Goal: Obtain resource: Obtain resource

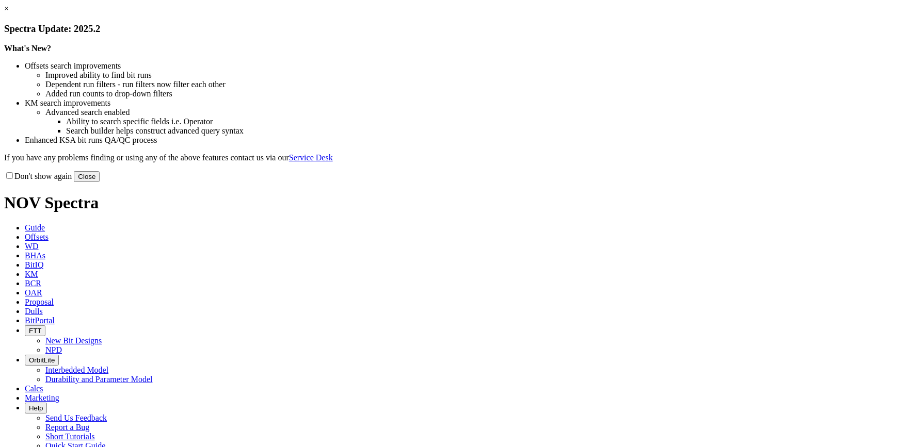
click at [9, 13] on link "×" at bounding box center [6, 8] width 5 height 9
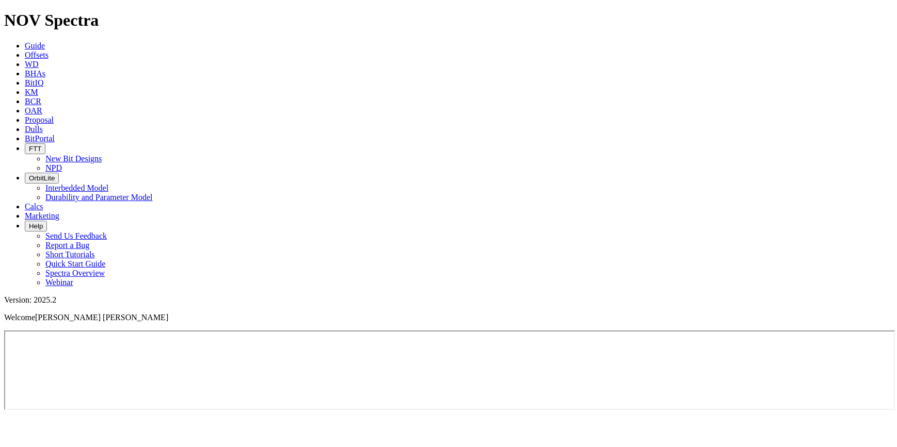
click at [48, 51] on span "Offsets" at bounding box center [37, 55] width 24 height 9
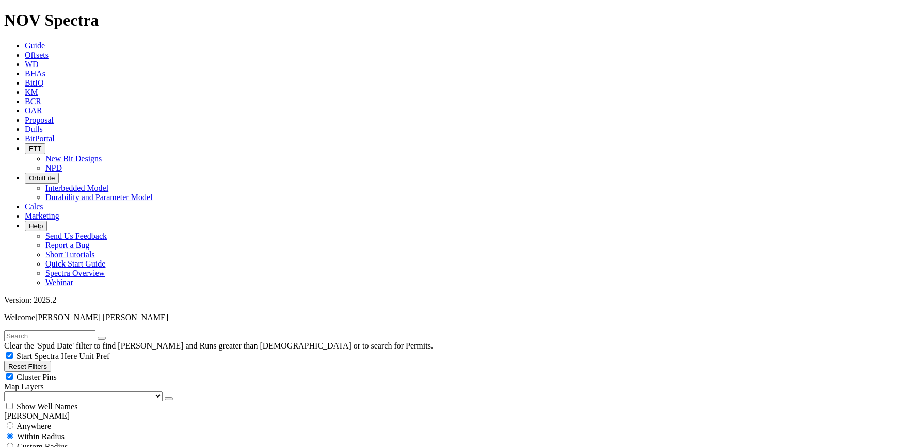
click at [39, 331] on input "text" at bounding box center [49, 336] width 91 height 11
type input "quesqui"
checkbox input "false"
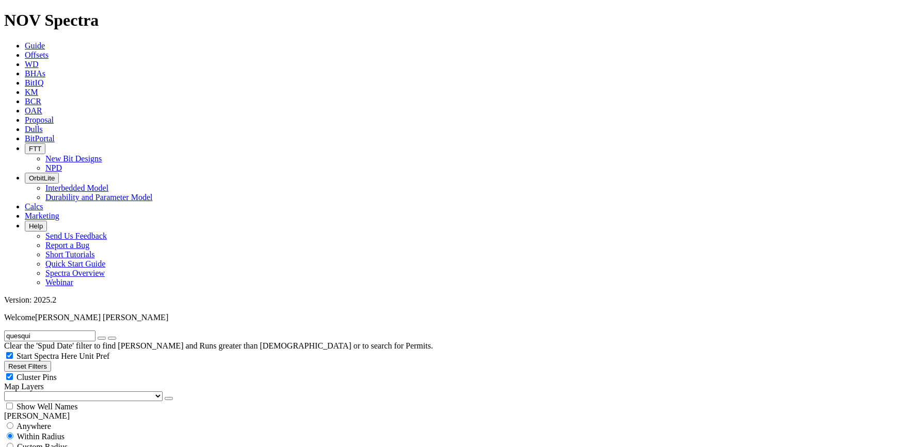
type input "[DATE]"
select select "? number:10.625 ?"
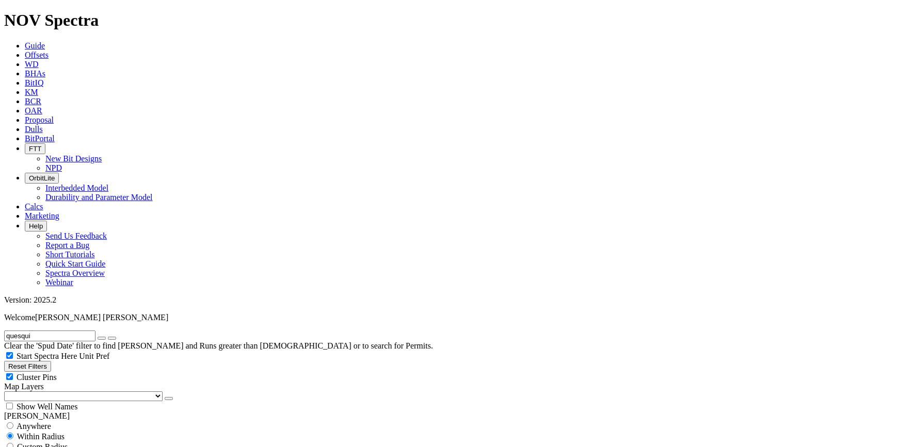
scroll to position [500, 0]
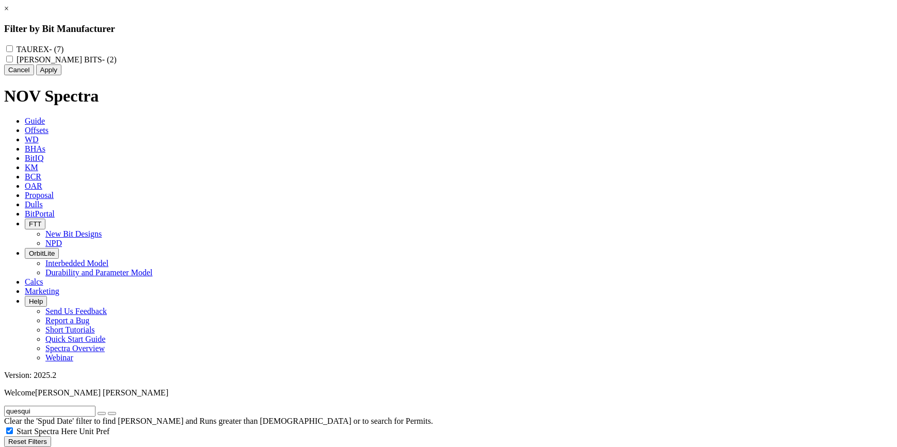
click at [9, 13] on link "×" at bounding box center [6, 8] width 5 height 9
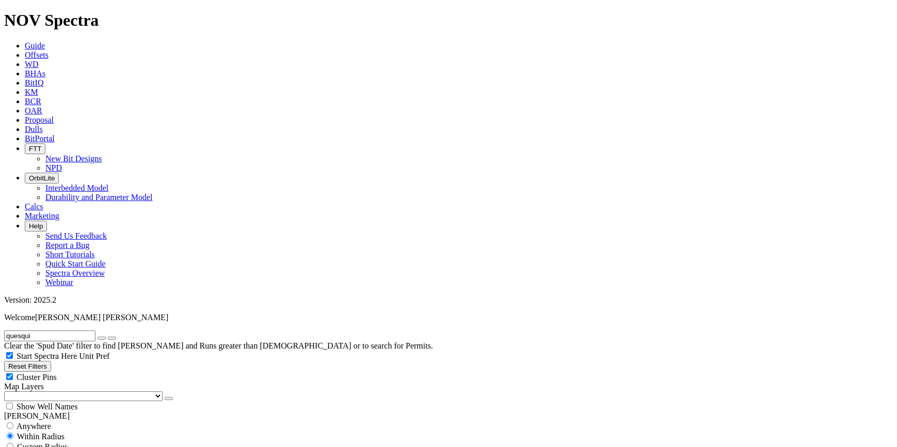
scroll to position [62, 0]
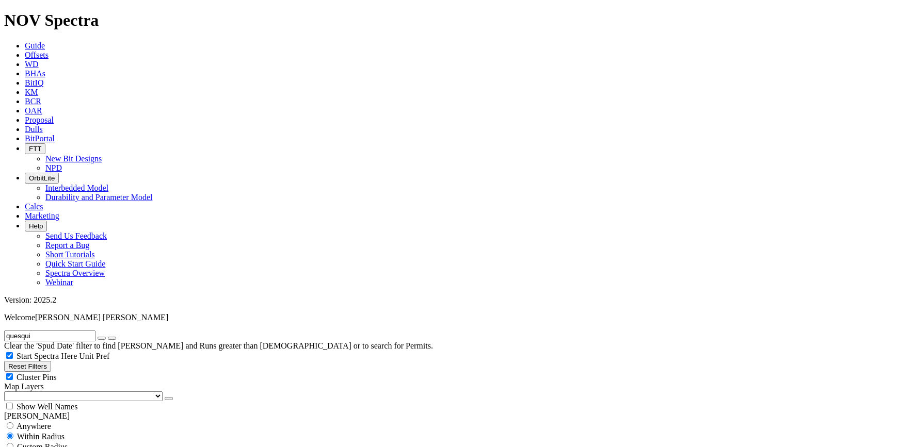
click at [13, 423] on input "radio" at bounding box center [10, 426] width 7 height 7
radio input "true"
radio input "false"
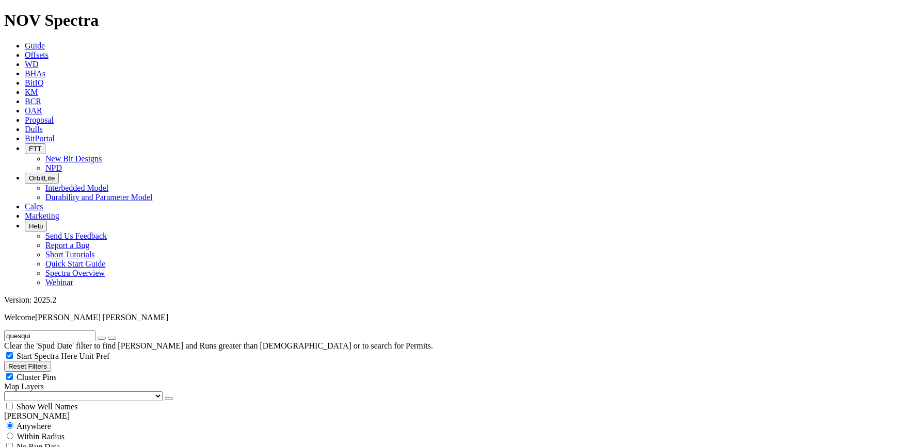
scroll to position [375, 0]
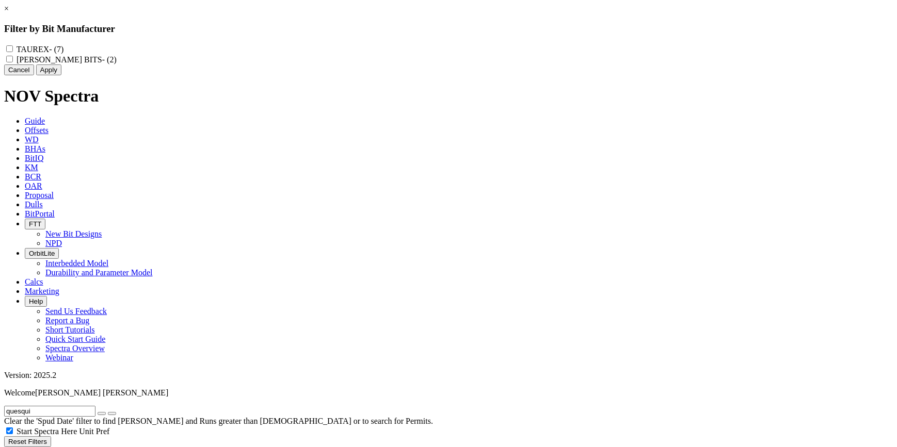
click at [9, 13] on link "×" at bounding box center [6, 8] width 5 height 9
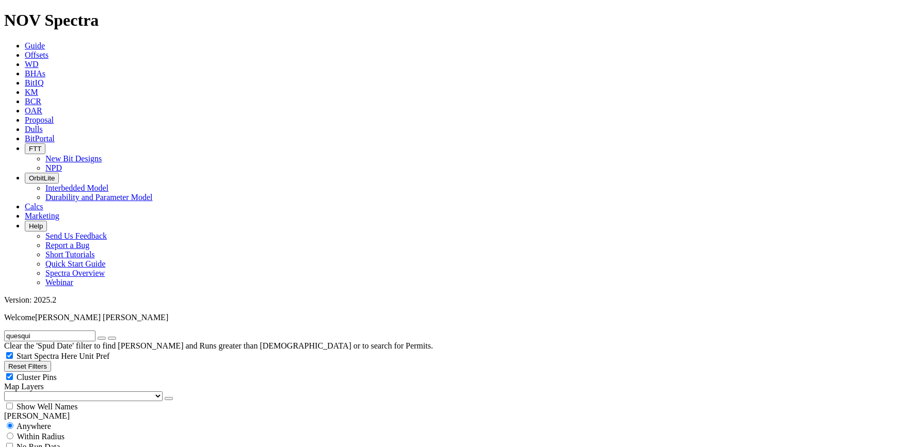
radio input "false"
radio input "true"
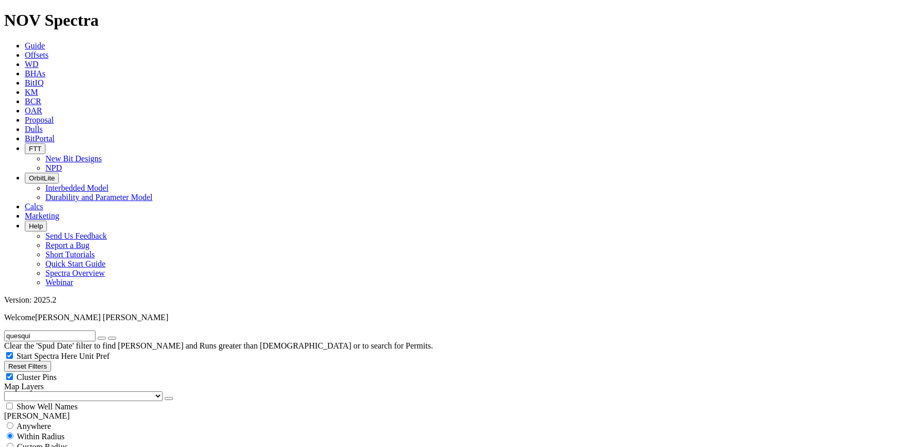
select select "? number:10.625 ?"
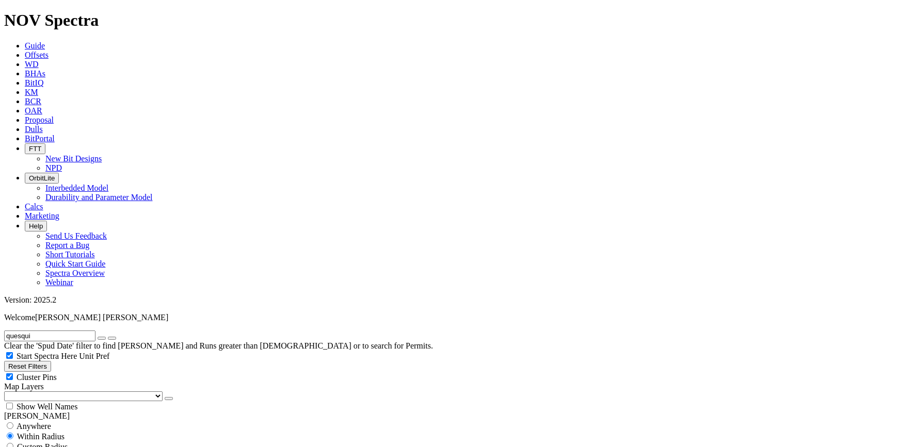
drag, startPoint x: 48, startPoint y: 46, endPoint x: 5, endPoint y: 43, distance: 43.4
click at [4, 331] on form "quesqui" at bounding box center [448, 336] width 888 height 11
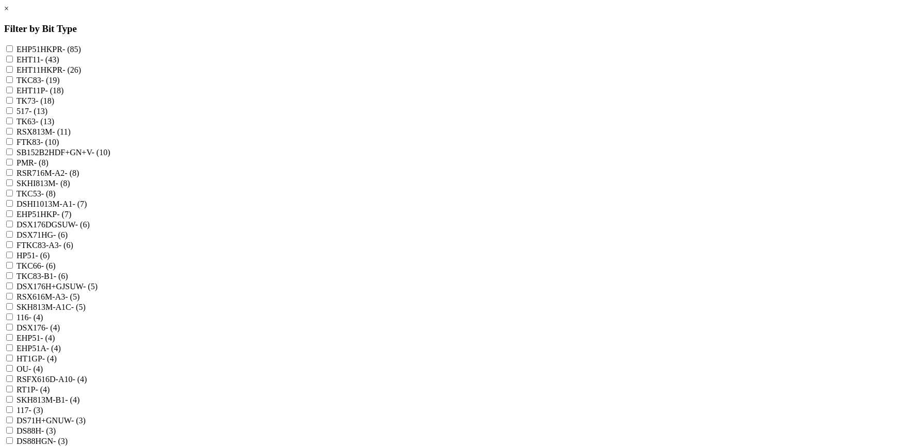
click at [13, 176] on input "RSR716M-A2 - (8)" at bounding box center [9, 172] width 7 height 7
checkbox input "true"
click at [13, 269] on input "TKC66 - (6)" at bounding box center [9, 265] width 7 height 7
checkbox input "true"
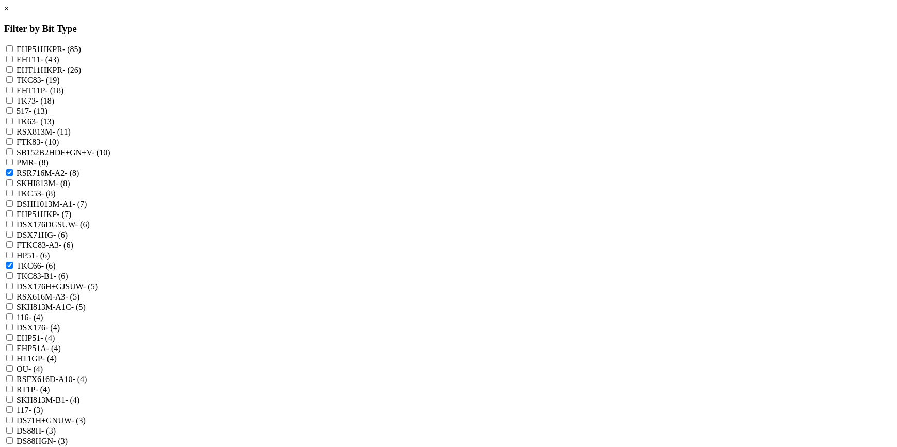
click at [13, 300] on input "RSX616M-A3 - (5)" at bounding box center [9, 296] width 7 height 7
checkbox input "true"
click at [13, 376] on input "RSFX616D-A10 - (4)" at bounding box center [9, 379] width 7 height 7
checkbox input "true"
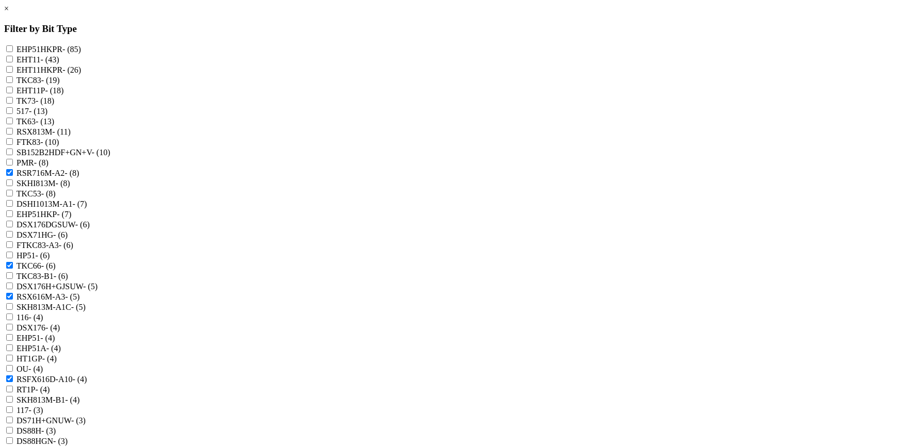
scroll to position [313, 0]
checkbox input "true"
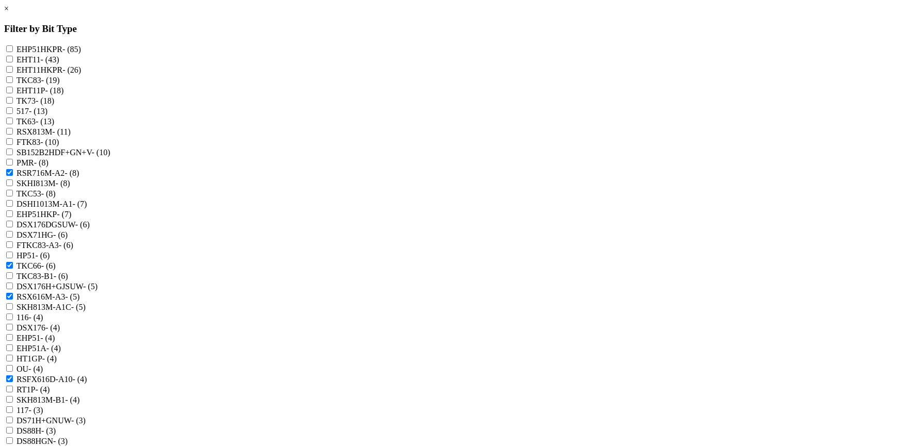
checkbox input "true"
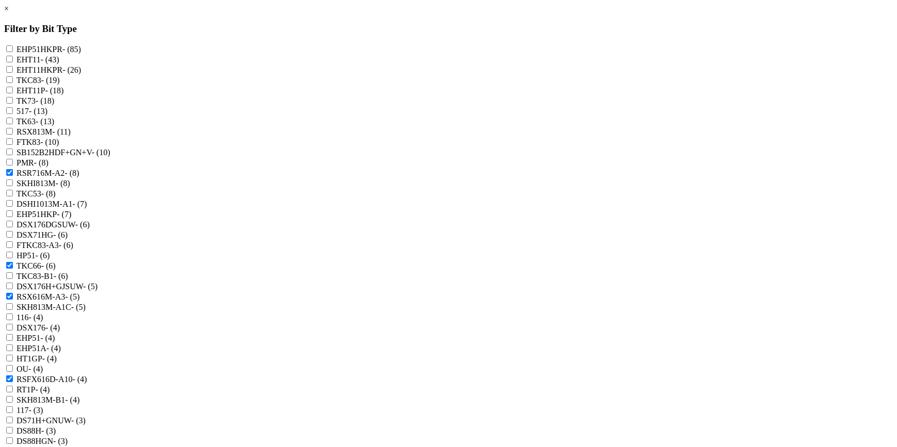
scroll to position [625, 0]
checkbox input "true"
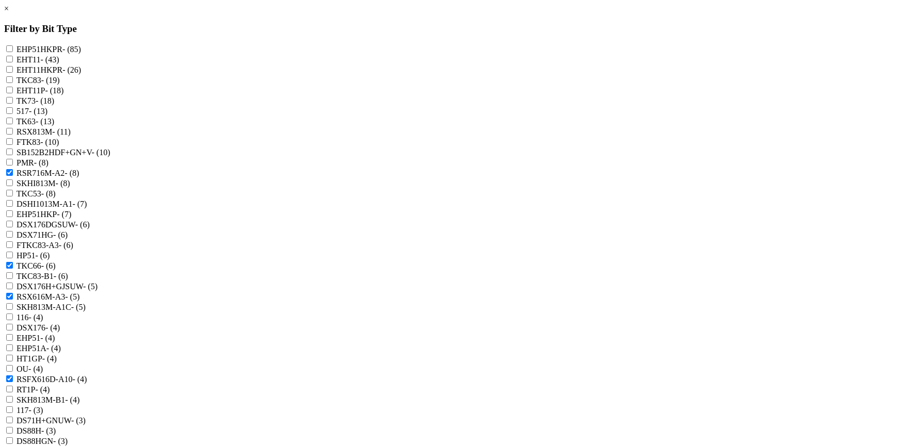
checkbox input "true"
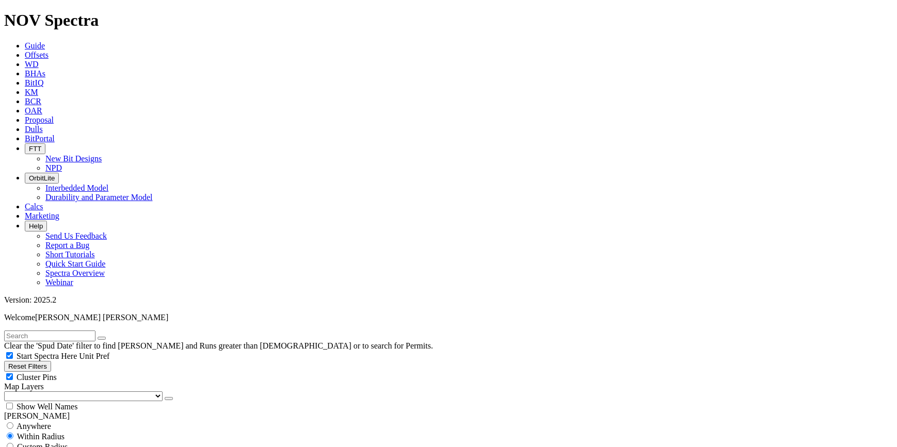
scroll to position [2412, 0]
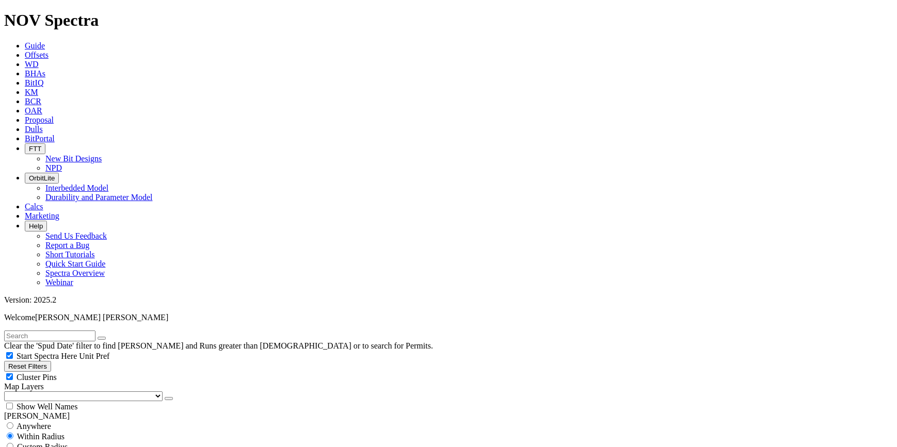
type input "5"
drag, startPoint x: 67, startPoint y: 330, endPoint x: 85, endPoint y: 331, distance: 18.1
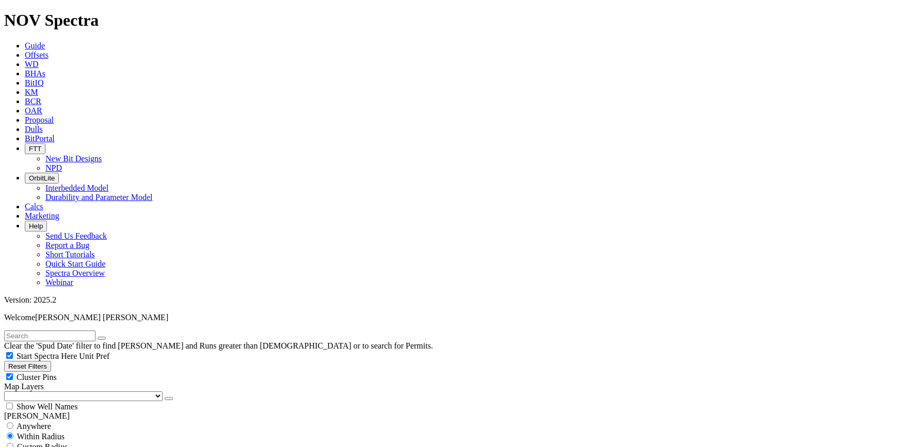
drag, startPoint x: 65, startPoint y: 408, endPoint x: 79, endPoint y: 409, distance: 14.5
type input "5"
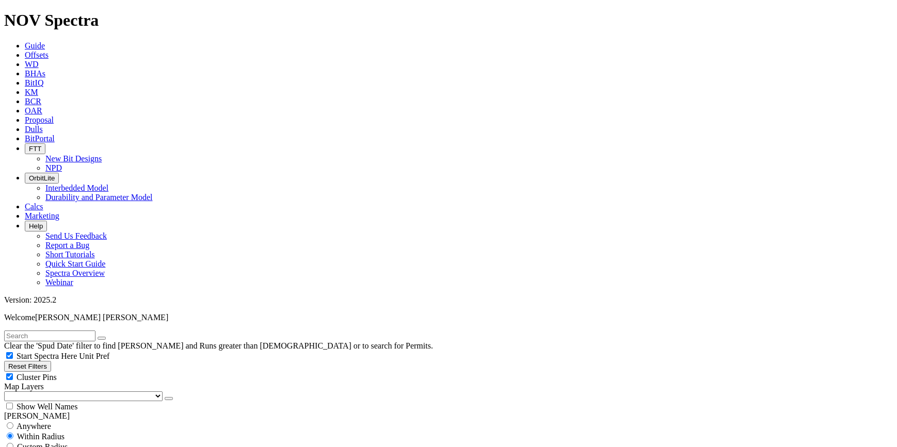
scroll to position [1416, 0]
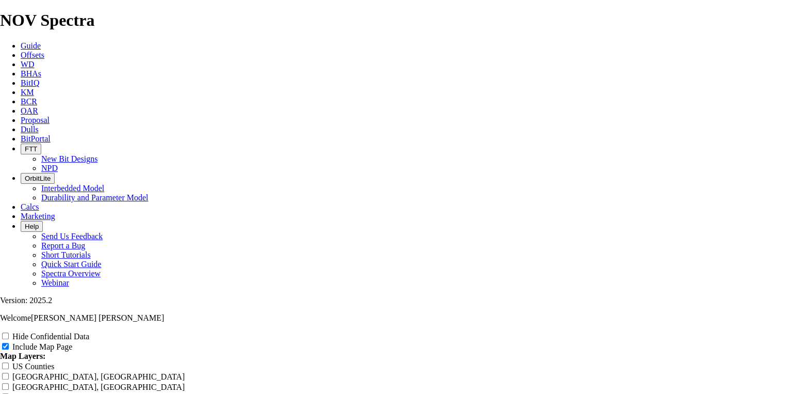
scroll to position [2069, 0]
